Goal: Task Accomplishment & Management: Use online tool/utility

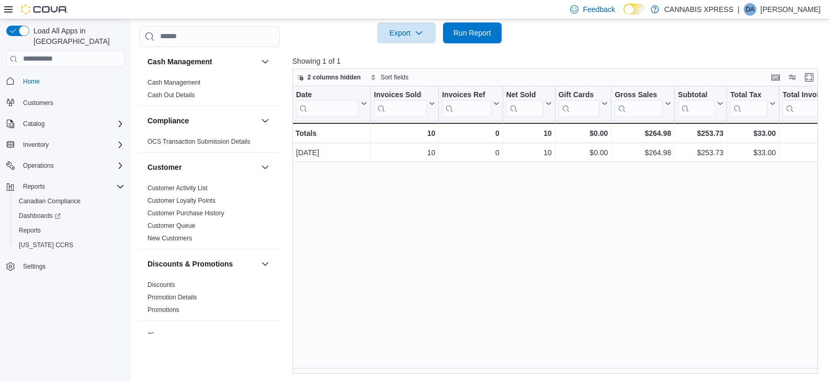
scroll to position [680, 0]
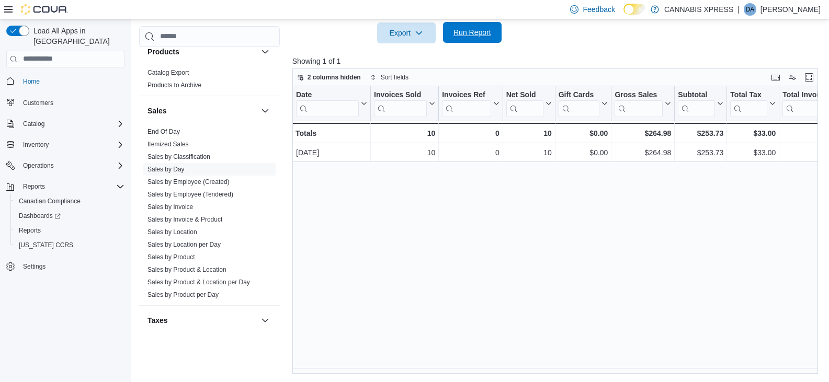
click at [467, 35] on span "Run Report" at bounding box center [473, 32] width 38 height 10
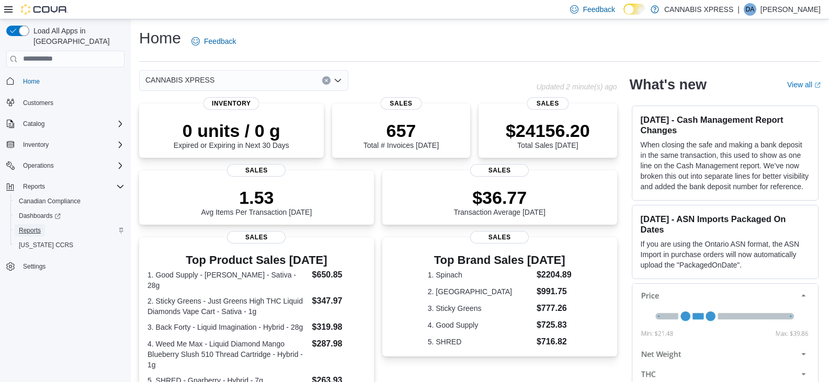
click at [38, 224] on span "Reports" at bounding box center [30, 230] width 22 height 13
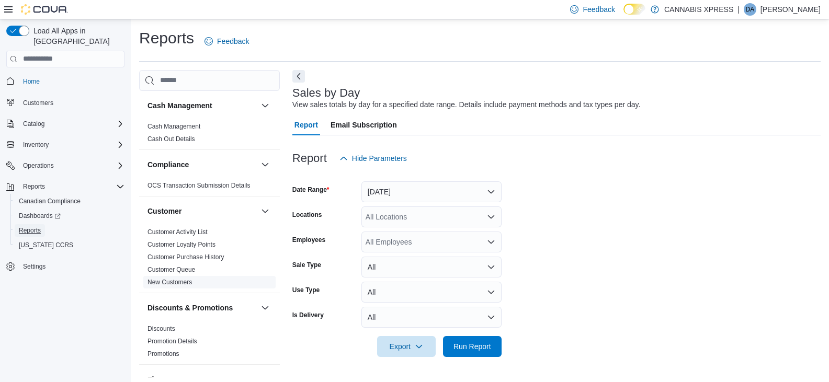
scroll to position [4, 0]
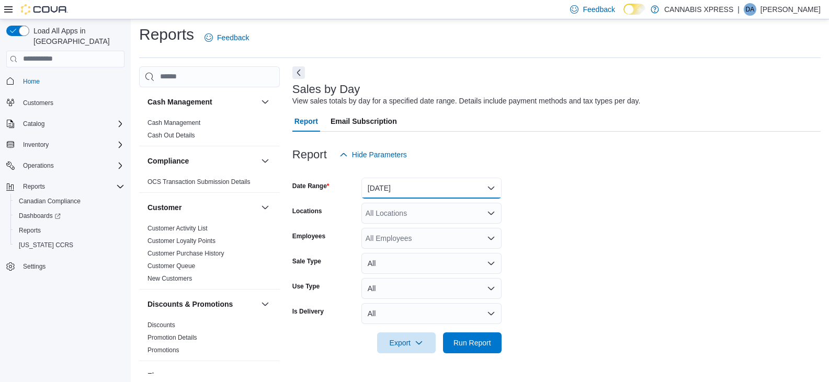
click at [475, 192] on button "[DATE]" at bounding box center [432, 188] width 140 height 21
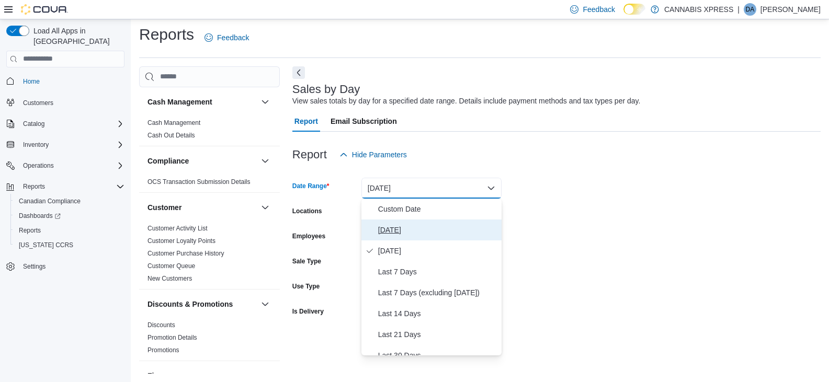
click at [404, 230] on span "[DATE]" at bounding box center [437, 230] width 119 height 13
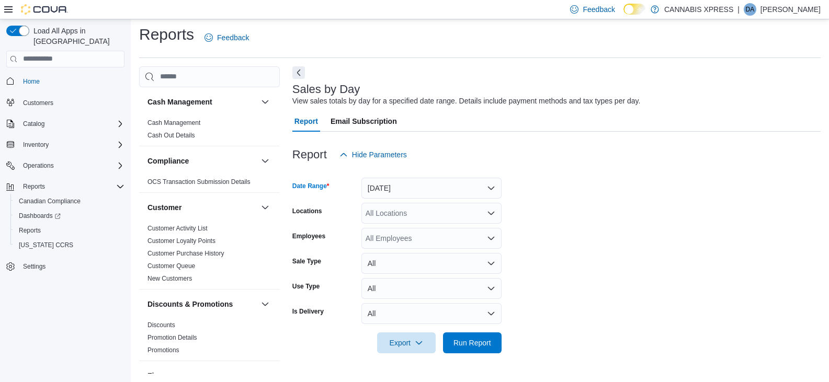
click at [416, 209] on div "All Locations" at bounding box center [432, 213] width 140 height 21
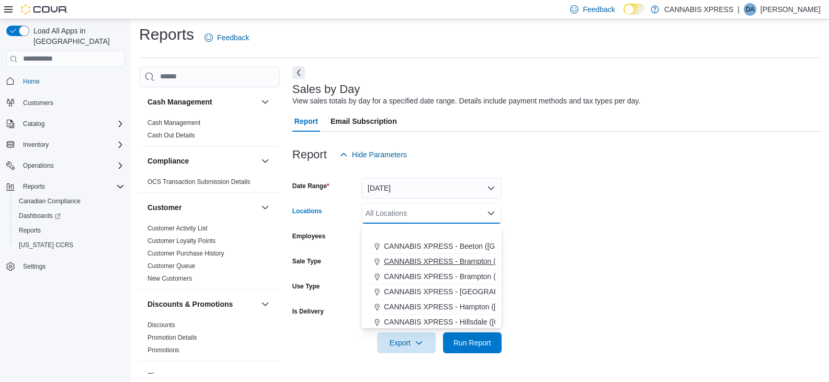
scroll to position [52, 0]
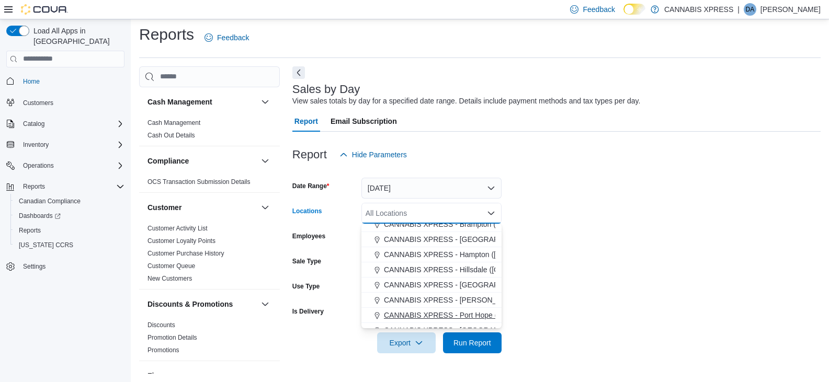
click at [467, 311] on span "CANNABIS XPRESS - Port Hope ([PERSON_NAME] Drive)" at bounding box center [481, 315] width 195 height 10
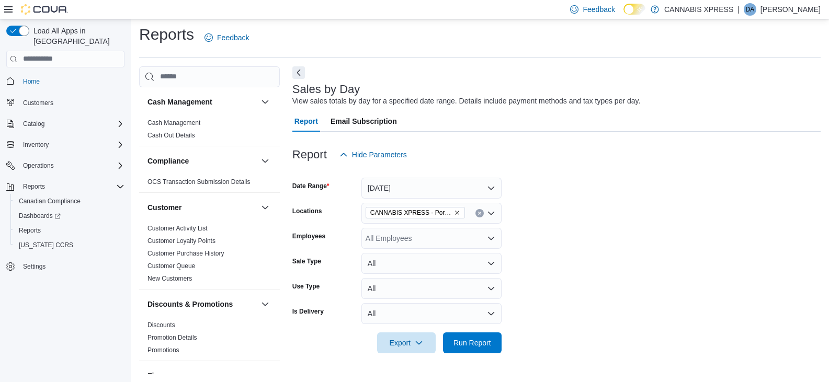
click at [544, 318] on form "Date Range [DATE] Locations CANNABIS XPRESS - [GEOGRAPHIC_DATA] ([PERSON_NAME] …" at bounding box center [556, 259] width 528 height 188
click at [483, 342] on span "Run Report" at bounding box center [473, 342] width 38 height 10
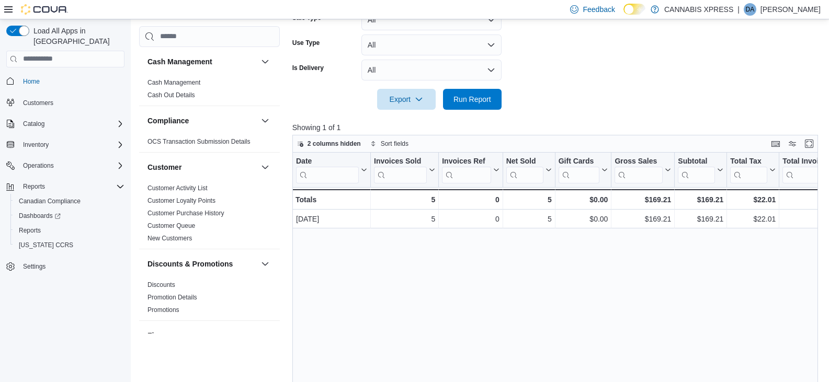
scroll to position [265, 0]
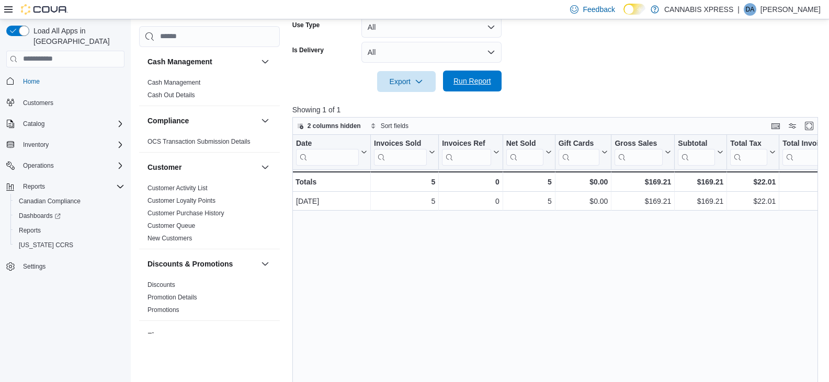
click at [469, 83] on span "Run Report" at bounding box center [473, 81] width 38 height 10
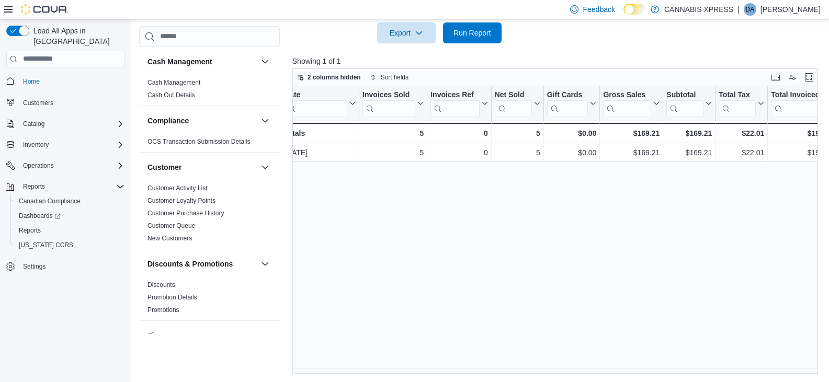
scroll to position [0, 0]
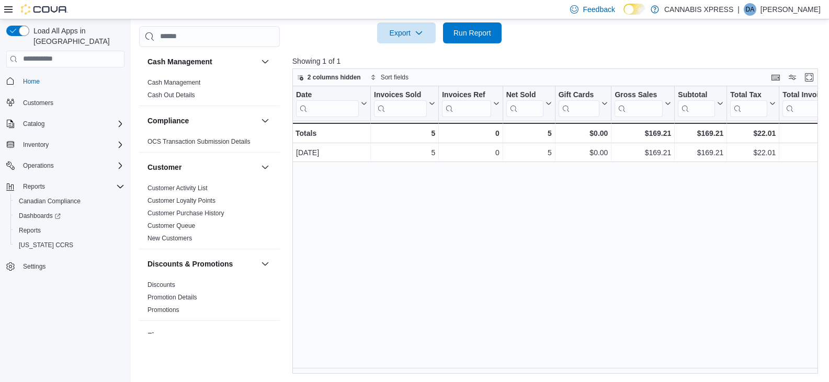
click at [660, 305] on div "Date Click to view column header actions Invoices Sold Click to view column hea…" at bounding box center [557, 230] width 531 height 288
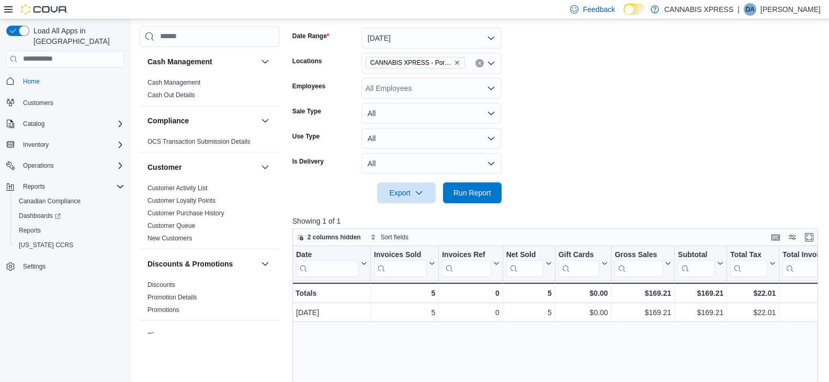
scroll to position [105, 0]
